Goal: Communication & Community: Answer question/provide support

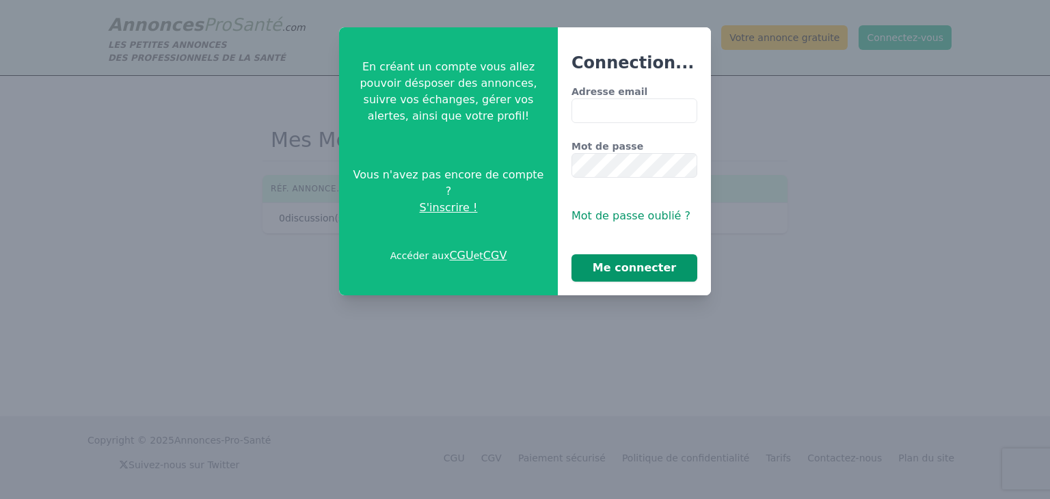
type input "**********"
click at [621, 275] on button "Me connecter" at bounding box center [634, 267] width 126 height 27
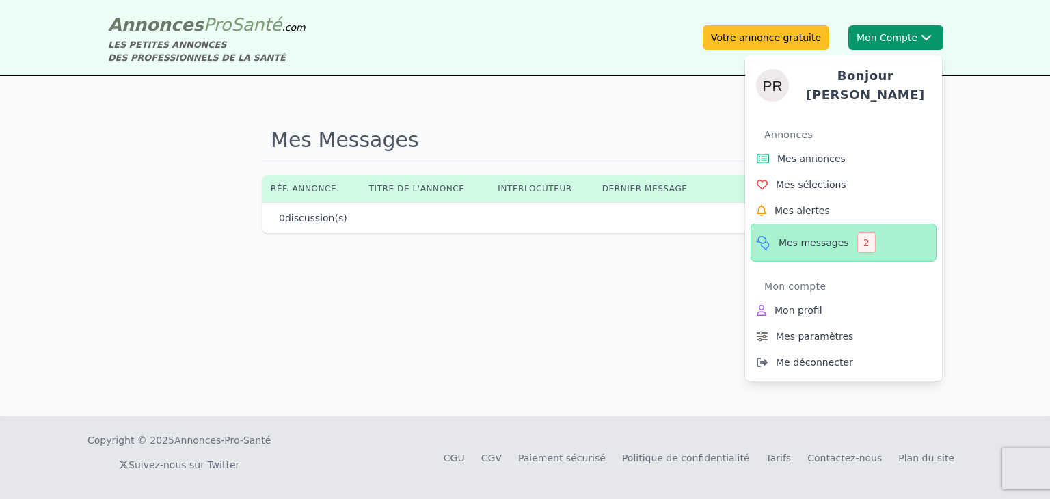
click at [793, 236] on span "Mes messages" at bounding box center [813, 243] width 70 height 14
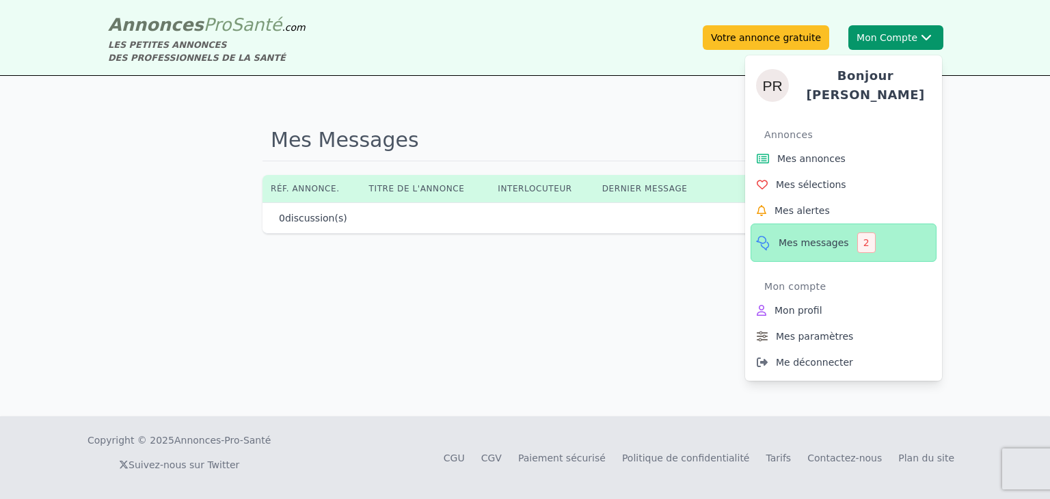
click at [857, 238] on div "2" at bounding box center [866, 242] width 18 height 20
drag, startPoint x: 856, startPoint y: 238, endPoint x: 800, endPoint y: 238, distance: 56.0
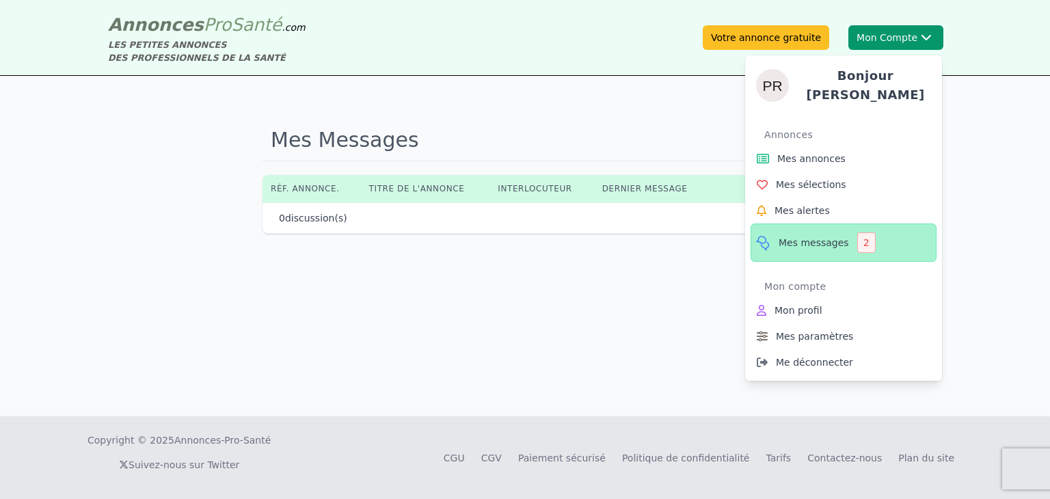
click at [800, 238] on link "Mes messages 2" at bounding box center [843, 242] width 186 height 38
click at [800, 238] on span "Mes messages" at bounding box center [813, 243] width 70 height 14
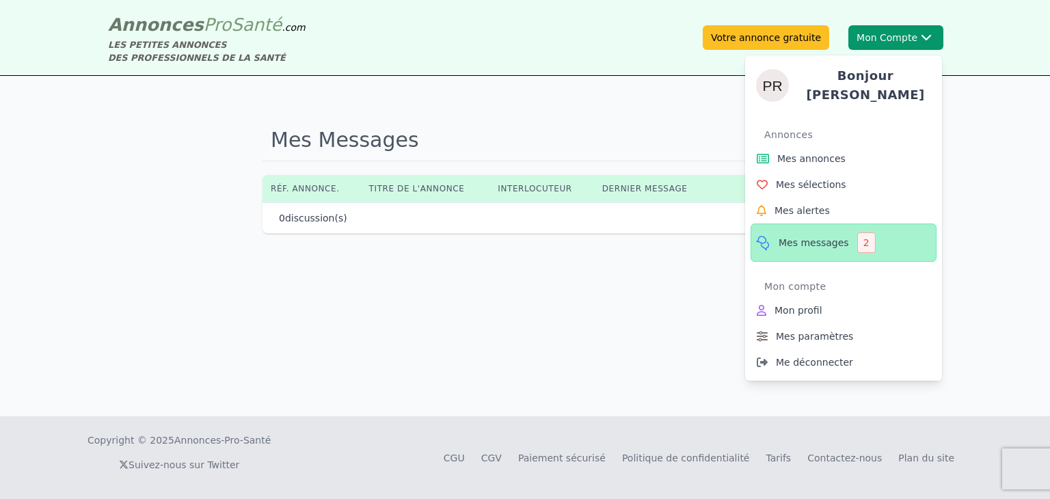
click at [800, 238] on span "Mes messages" at bounding box center [813, 243] width 70 height 14
click at [799, 242] on span "Mes messages" at bounding box center [813, 243] width 70 height 14
click at [844, 159] on link "Mes annonces" at bounding box center [843, 159] width 186 height 26
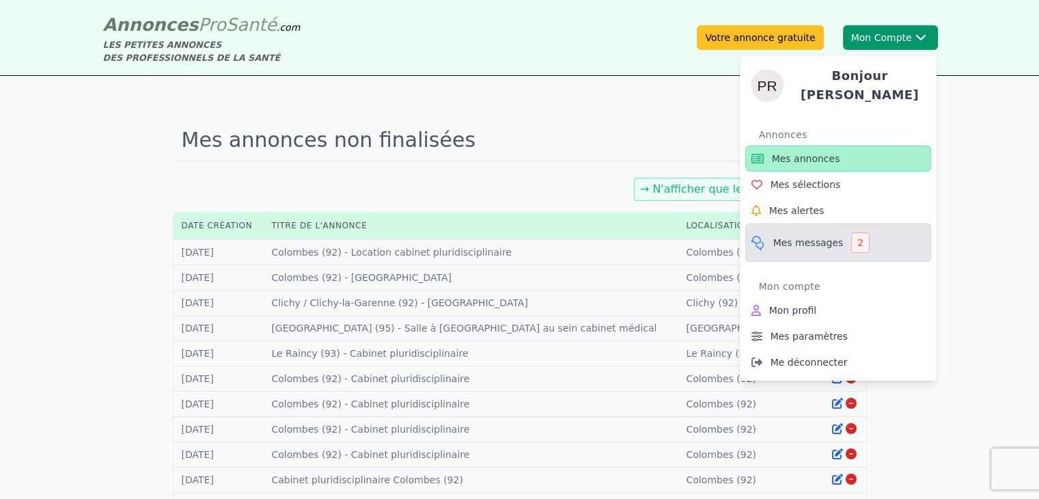
click at [790, 238] on span "Mes messages" at bounding box center [809, 243] width 70 height 14
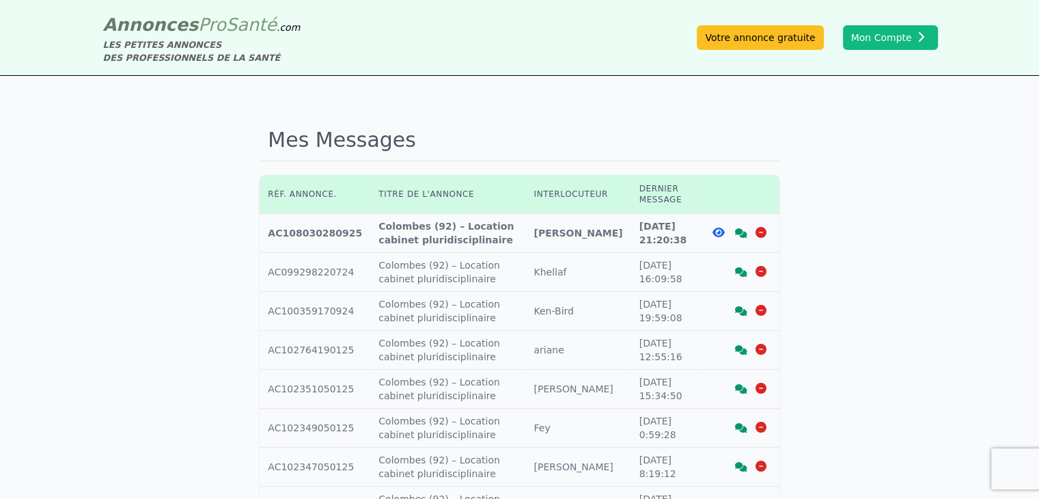
click at [713, 231] on icon at bounding box center [718, 232] width 12 height 11
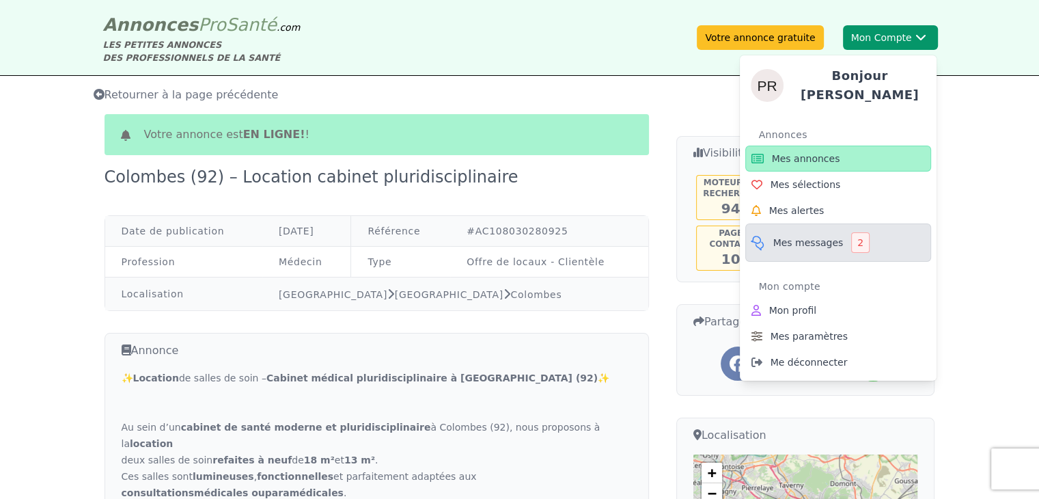
click at [823, 236] on span "Mes messages" at bounding box center [809, 243] width 70 height 14
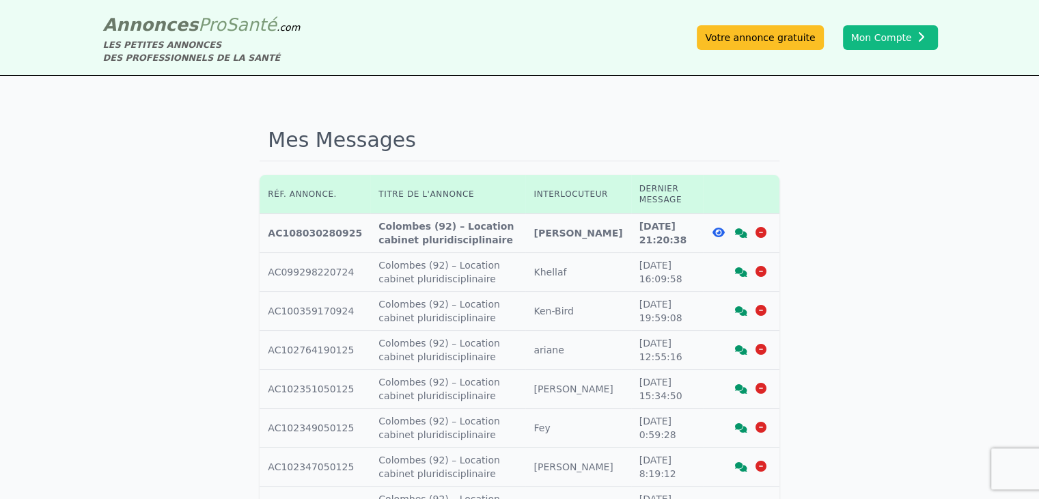
click at [741, 232] on icon at bounding box center [741, 233] width 12 height 10
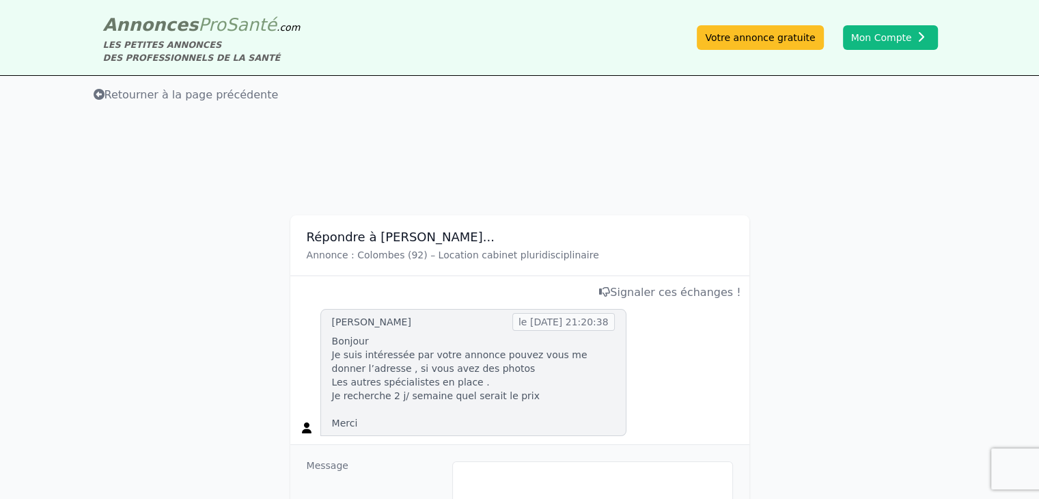
scroll to position [298, 0]
